Goal: Navigation & Orientation: Find specific page/section

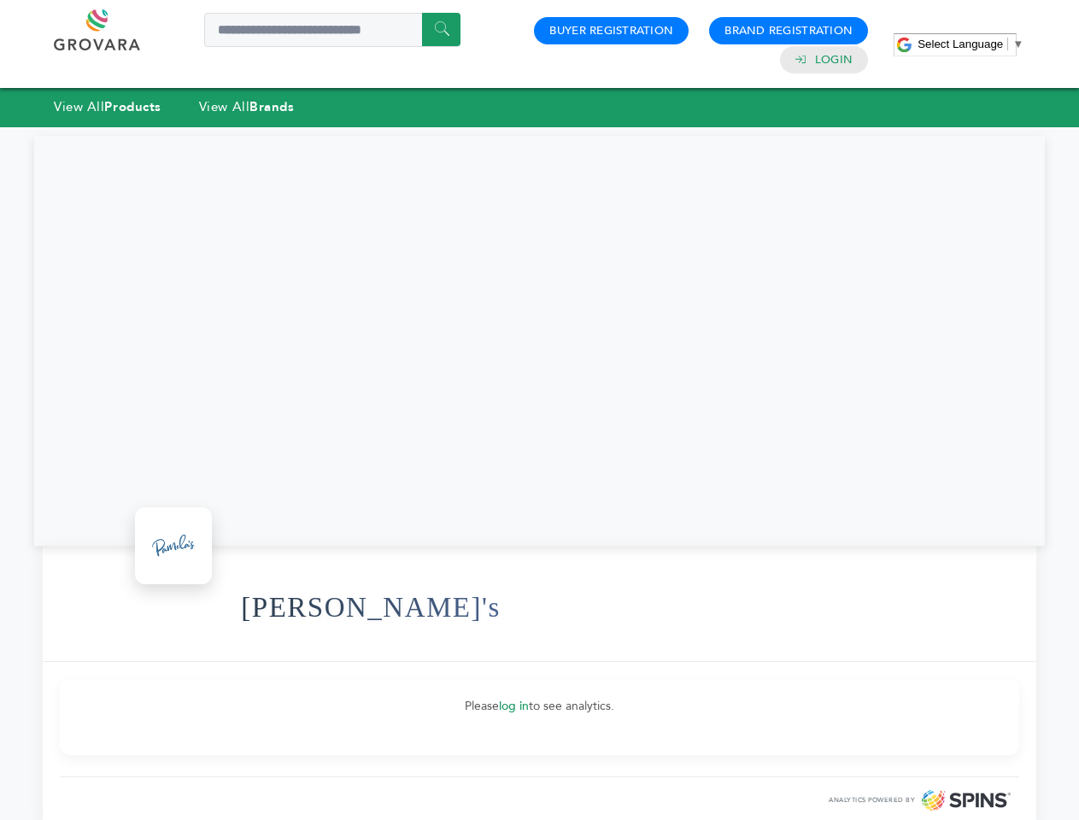
click at [970, 44] on span "Select Language" at bounding box center [959, 44] width 85 height 13
